Goal: Communication & Community: Answer question/provide support

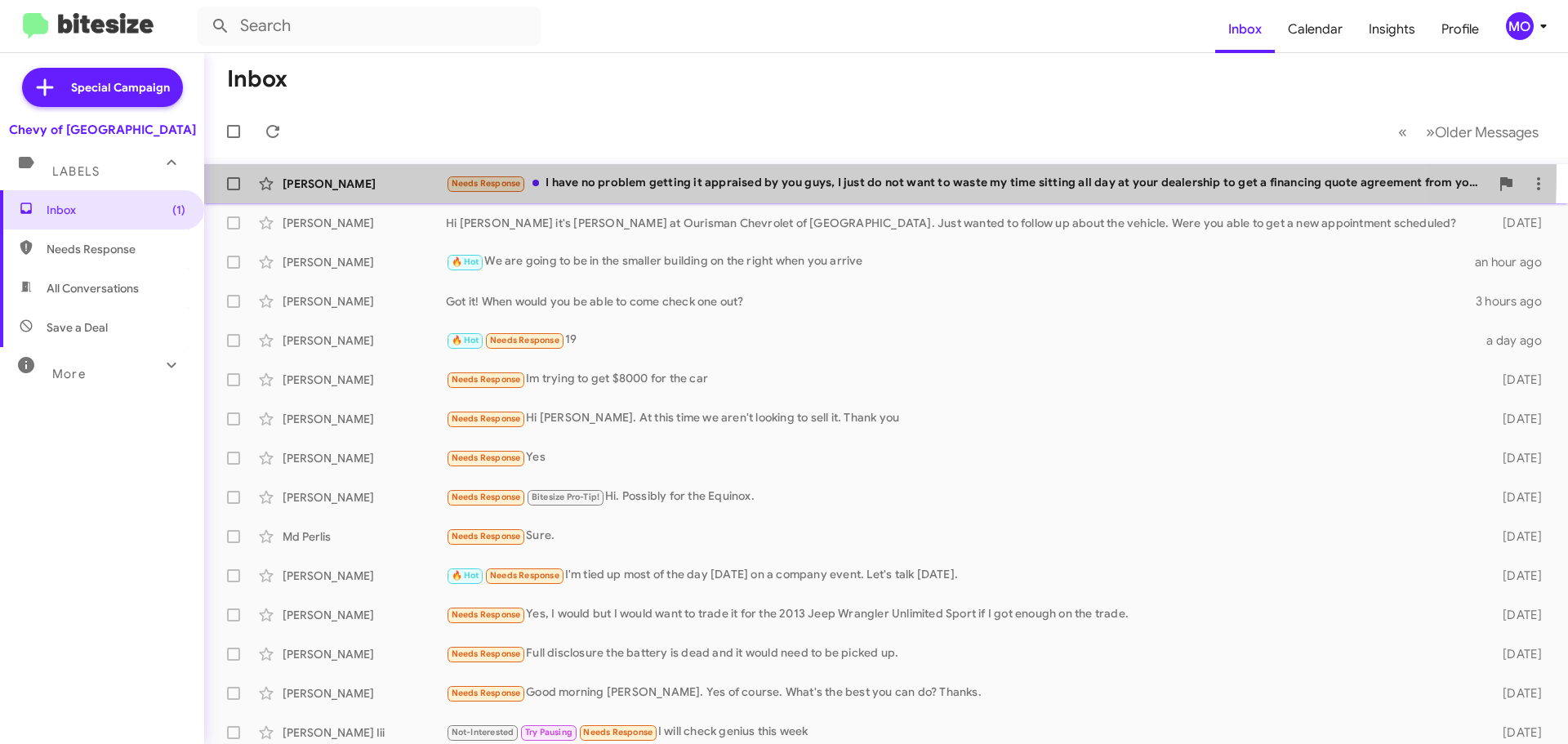
click at [558, 167] on div "[PERSON_NAME] Needs Response I have no problem getting it appraised by you guys…" at bounding box center [886, 183] width 1338 height 33
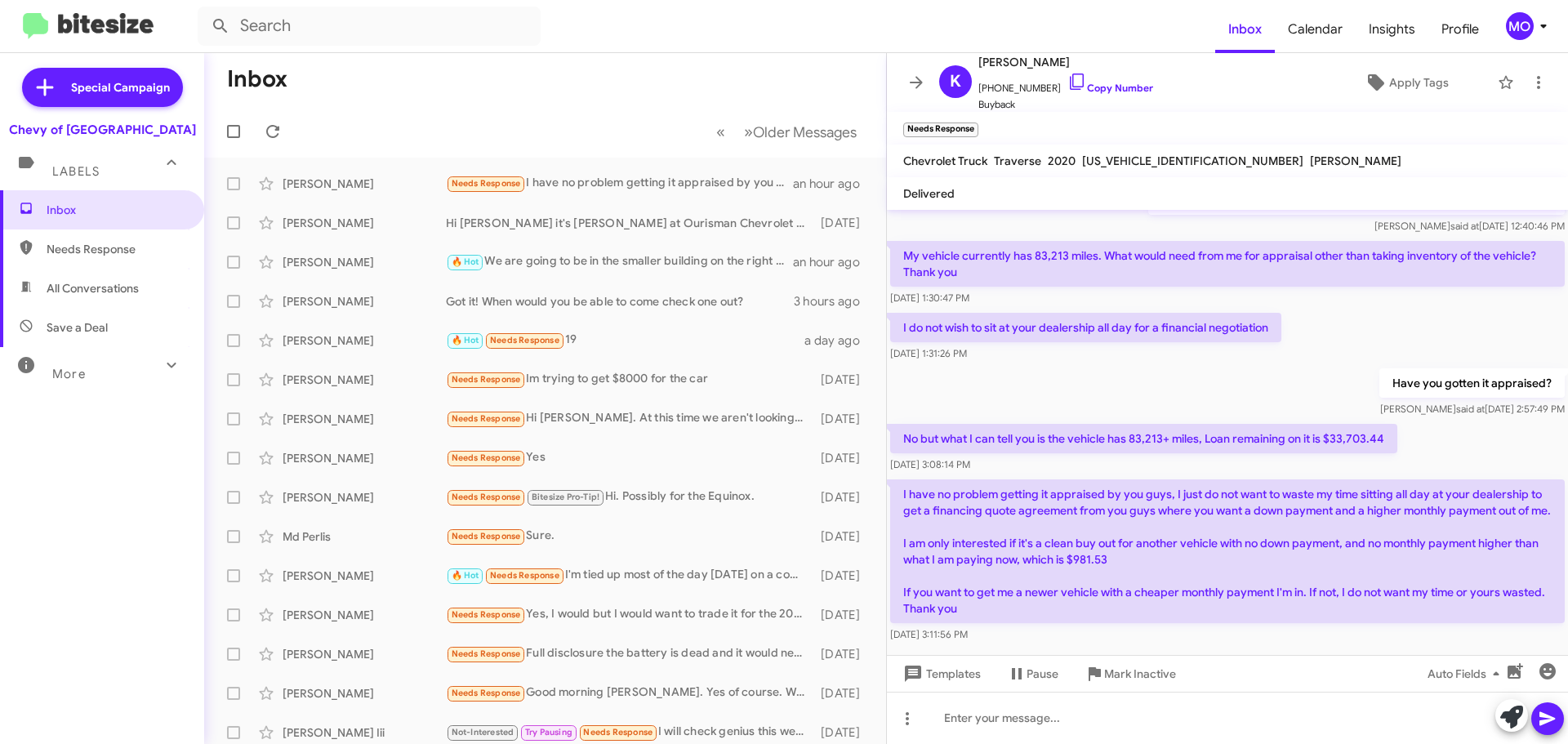
scroll to position [640, 0]
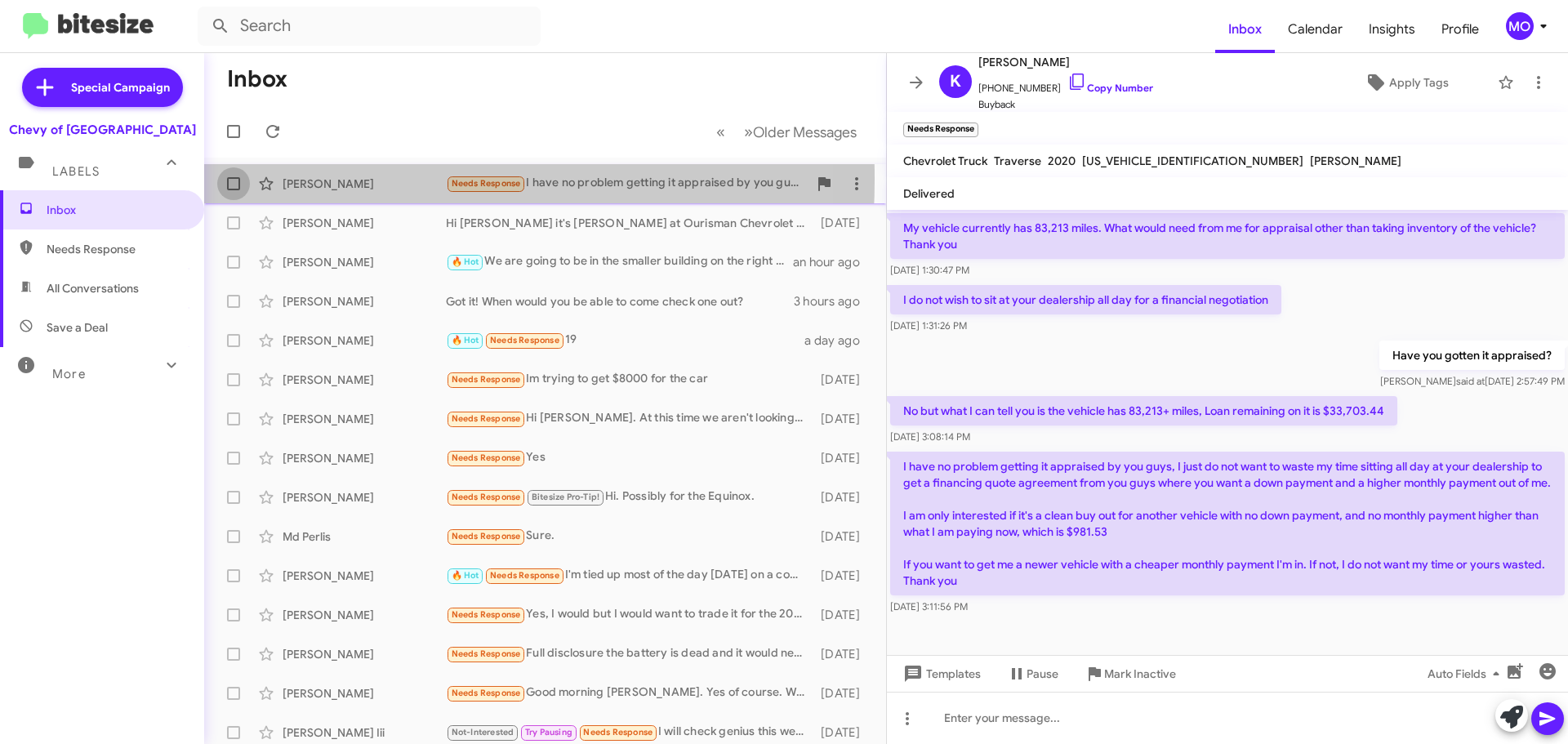
click at [232, 179] on span at bounding box center [233, 184] width 13 height 13
click at [233, 190] on input "checkbox" at bounding box center [233, 190] width 1 height 1
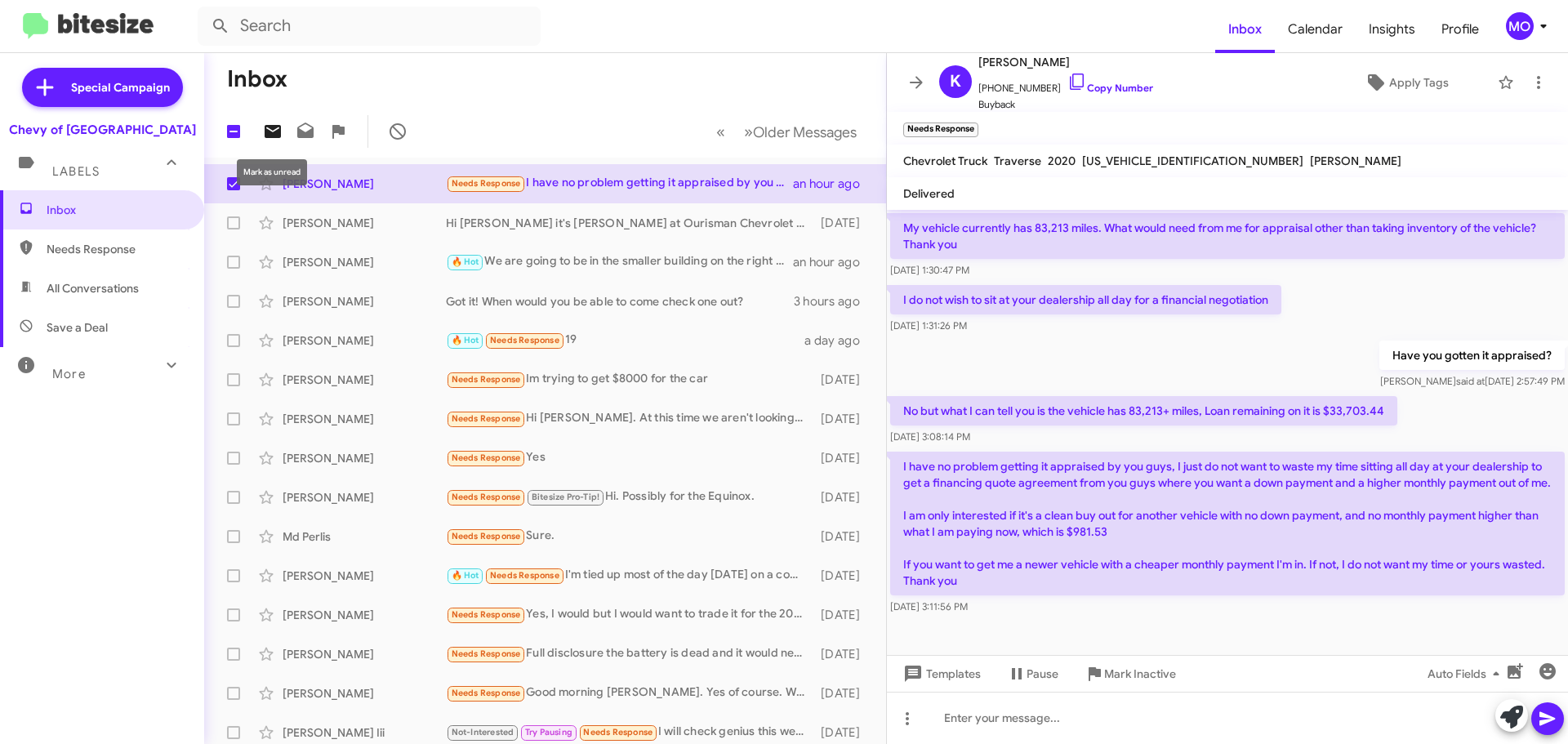
click at [274, 132] on icon at bounding box center [273, 131] width 20 height 20
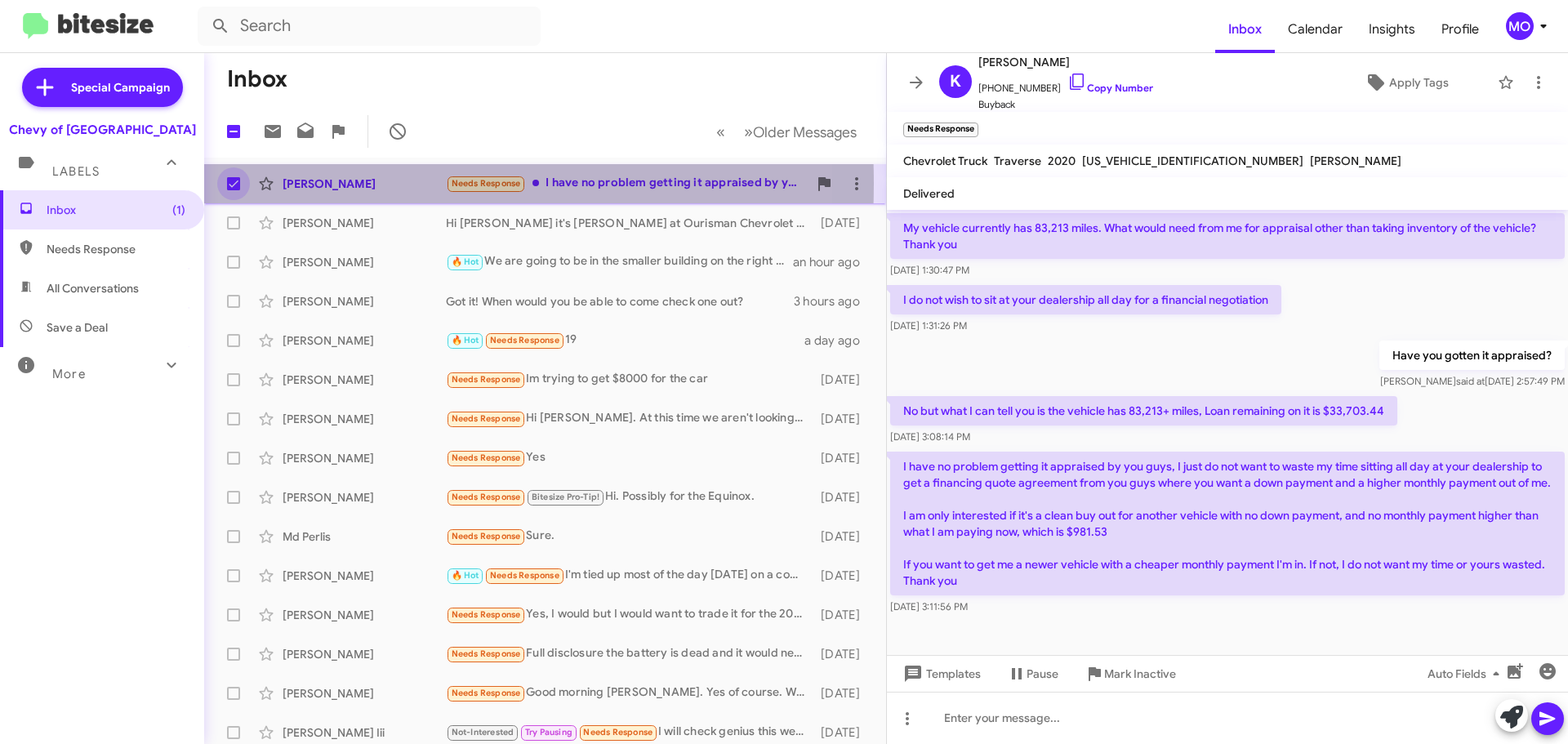
click at [231, 184] on span at bounding box center [233, 184] width 13 height 13
click at [233, 190] on input "checkbox" at bounding box center [233, 190] width 1 height 1
checkbox input "false"
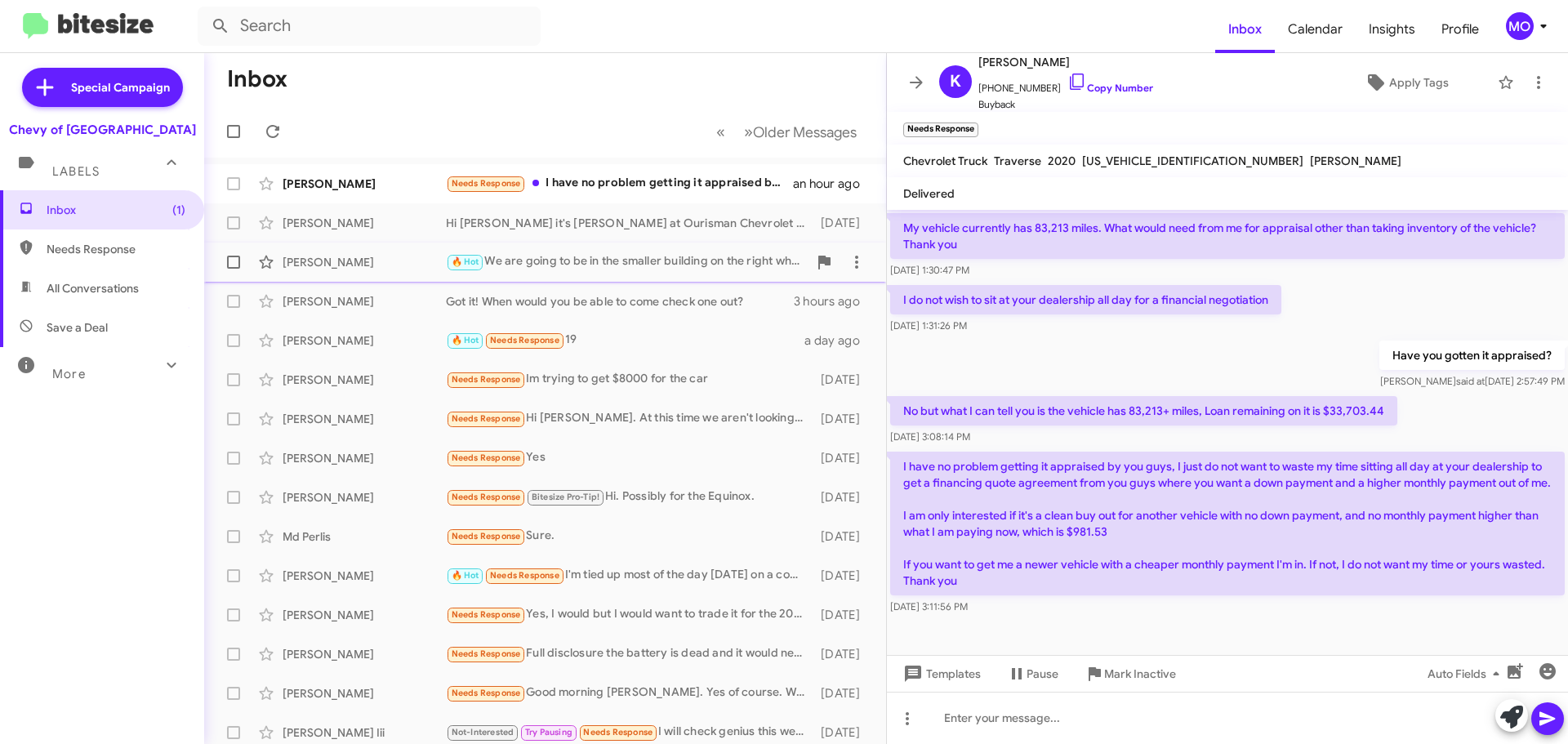
click at [675, 263] on div "🔥 Hot We are going to be in the smaller building on the right when you arrive" at bounding box center [627, 261] width 361 height 19
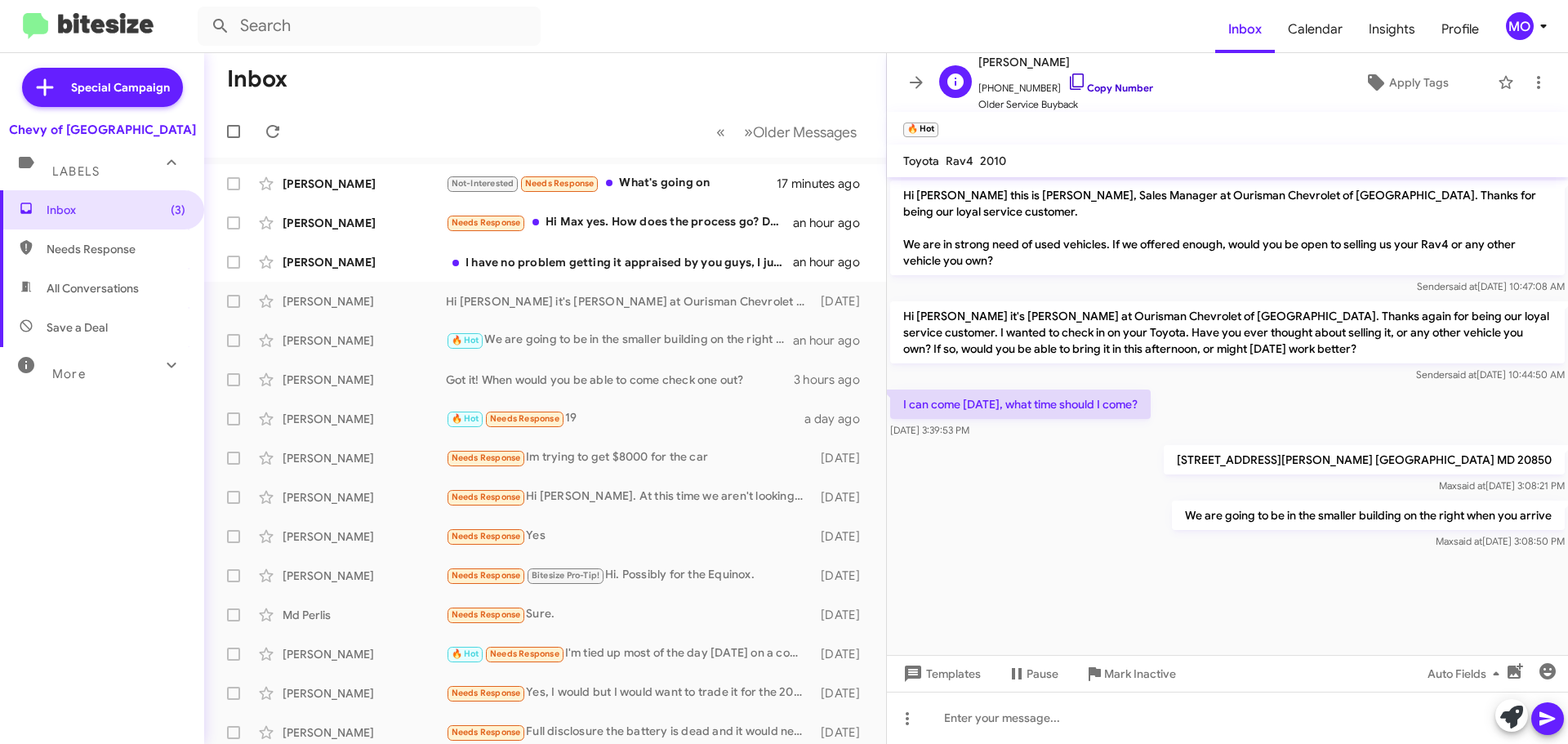
click at [1067, 77] on icon at bounding box center [1077, 81] width 20 height 20
